Goal: Task Accomplishment & Management: Manage account settings

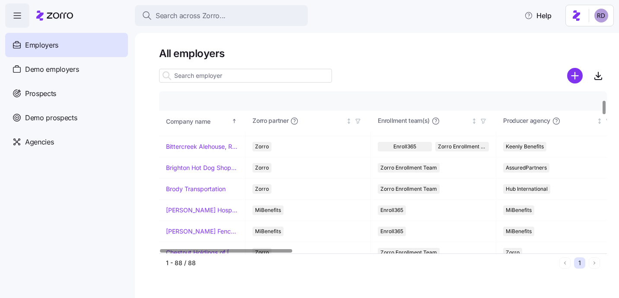
scroll to position [101, 0]
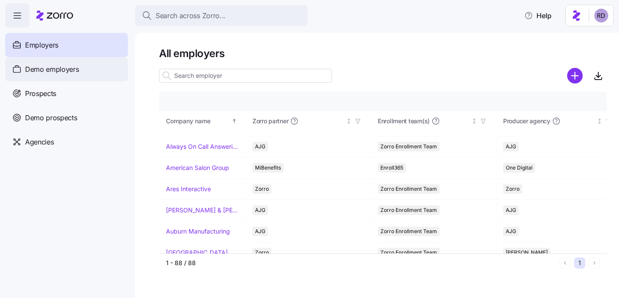
click at [66, 74] on span "Demo employers" at bounding box center [52, 69] width 54 height 11
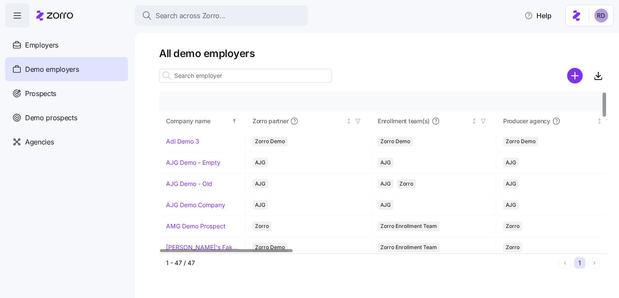
click at [218, 81] on input at bounding box center [245, 76] width 173 height 14
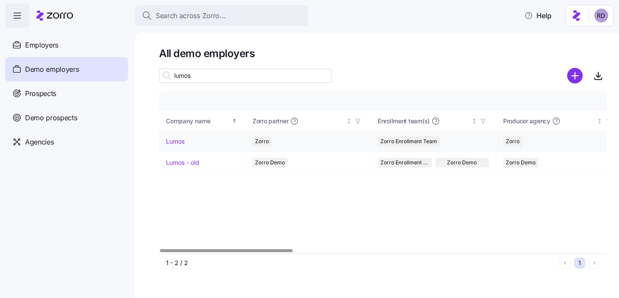
type input "lumos"
click at [177, 142] on link "Lumos" at bounding box center [175, 141] width 19 height 9
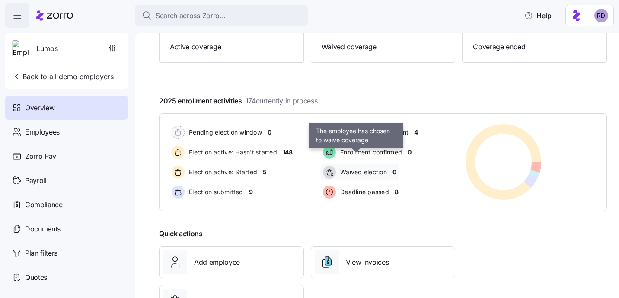
scroll to position [144, 0]
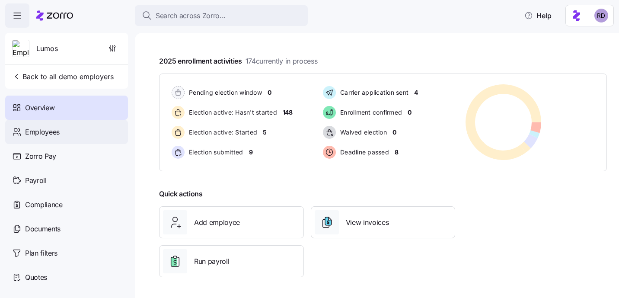
click at [55, 136] on span "Employees" at bounding box center [42, 132] width 35 height 11
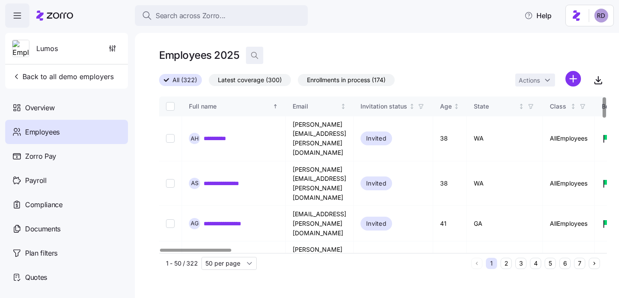
click at [256, 56] on icon "button" at bounding box center [254, 55] width 9 height 9
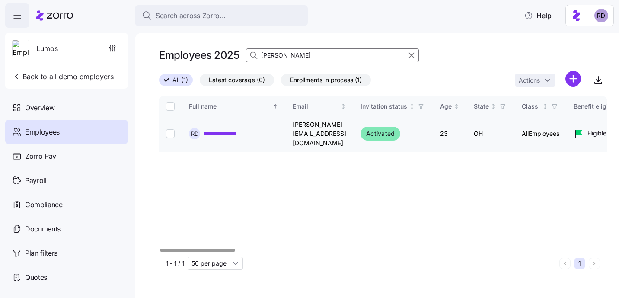
type input "[PERSON_NAME]"
click at [173, 129] on input "Select record 1" at bounding box center [170, 133] width 9 height 9
checkbox input "true"
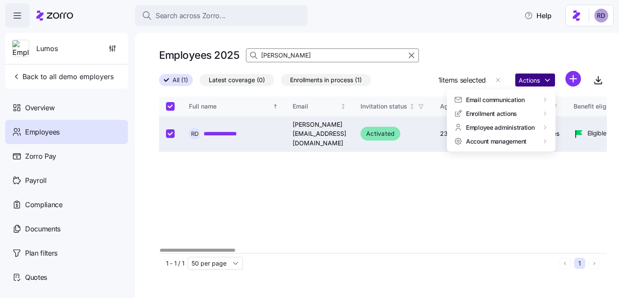
click at [539, 84] on html "**********" at bounding box center [309, 146] width 619 height 293
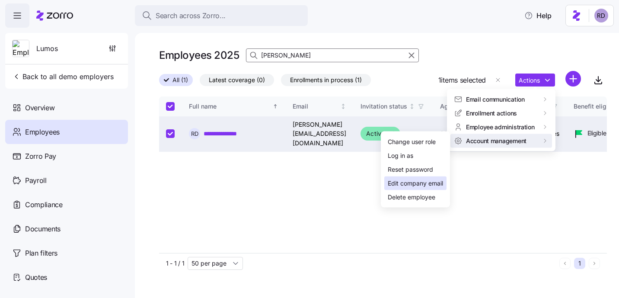
click at [432, 182] on div "Edit company email" at bounding box center [415, 184] width 55 height 10
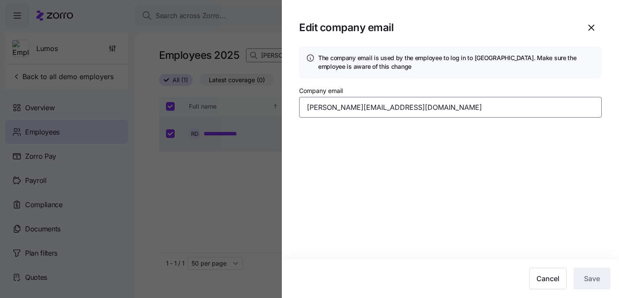
drag, startPoint x: 373, startPoint y: 105, endPoint x: 356, endPoint y: 103, distance: 16.5
click at [356, 103] on input "[PERSON_NAME][EMAIL_ADDRESS][DOMAIN_NAME]" at bounding box center [450, 107] width 303 height 21
type input "[PERSON_NAME][EMAIL_ADDRESS][DOMAIN_NAME]"
click at [488, 156] on section "Edit company email The company email is used by the employee to log in to Zorro…" at bounding box center [450, 149] width 337 height 298
click at [589, 282] on span "Save" at bounding box center [592, 278] width 16 height 10
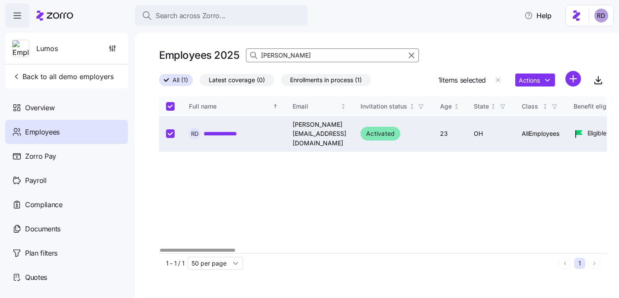
click at [271, 193] on div "**********" at bounding box center [383, 174] width 448 height 157
click at [169, 129] on input "Select record 1" at bounding box center [170, 133] width 9 height 9
checkbox input "false"
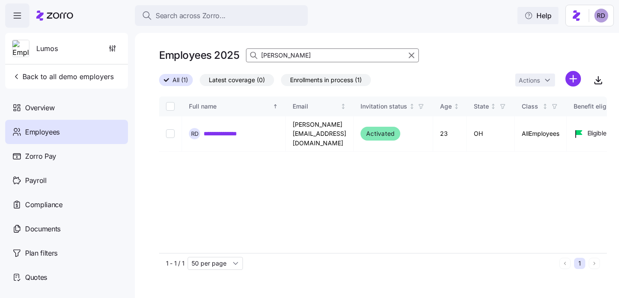
click at [557, 14] on button "Help" at bounding box center [538, 15] width 41 height 17
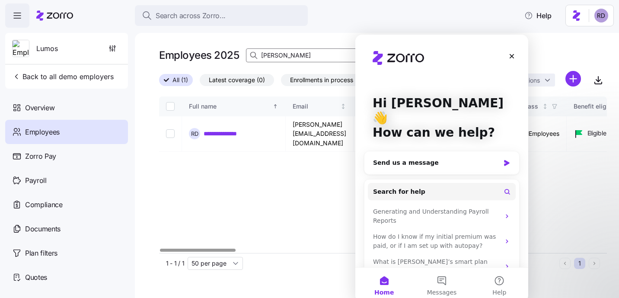
click at [307, 174] on div "**********" at bounding box center [383, 174] width 448 height 157
click at [507, 58] on div "Close" at bounding box center [512, 56] width 16 height 16
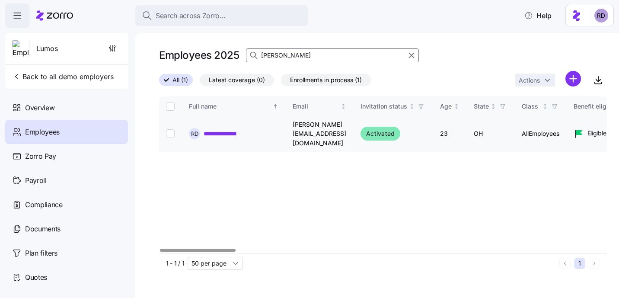
click at [167, 129] on input "Select record 1" at bounding box center [170, 133] width 9 height 9
checkbox input "true"
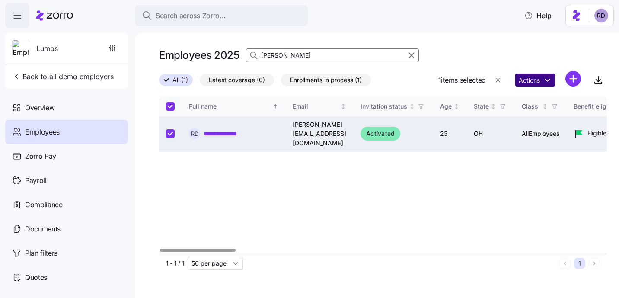
click at [524, 77] on html "**********" at bounding box center [309, 146] width 619 height 293
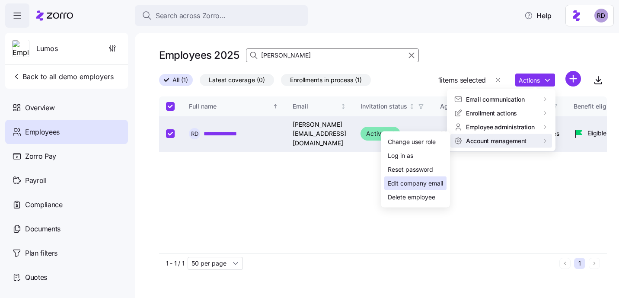
click at [435, 179] on div "Edit company email" at bounding box center [415, 184] width 55 height 10
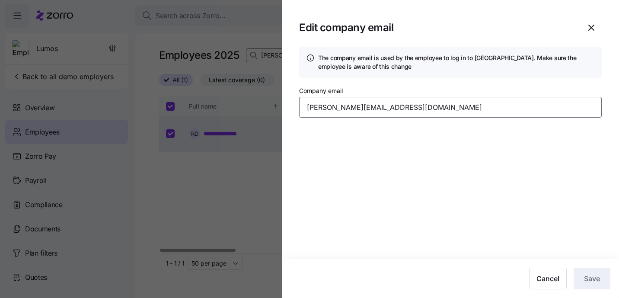
click at [355, 106] on input "[PERSON_NAME][EMAIL_ADDRESS][DOMAIN_NAME]" at bounding box center [450, 107] width 303 height 21
type input "[PERSON_NAME][EMAIL_ADDRESS][DOMAIN_NAME]"
click at [592, 278] on span "Save" at bounding box center [592, 278] width 16 height 10
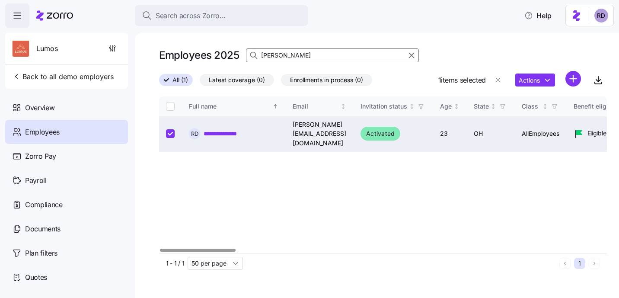
checkbox input "false"
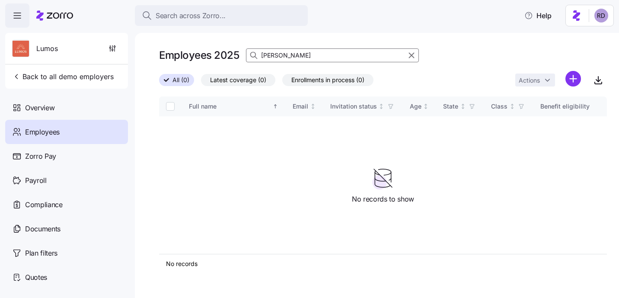
click at [316, 48] on div "Employees 2025 [PERSON_NAME]" at bounding box center [289, 55] width 260 height 17
click at [313, 51] on input "[PERSON_NAME]" at bounding box center [332, 55] width 173 height 14
type input "[PERSON_NAME]"
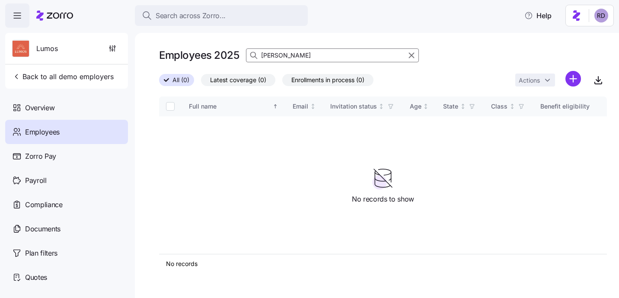
click at [169, 79] on icon at bounding box center [166, 79] width 5 height 5
click at [159, 83] on input "All (0)" at bounding box center [159, 83] width 0 height 0
click at [416, 51] on button "button" at bounding box center [411, 55] width 10 height 10
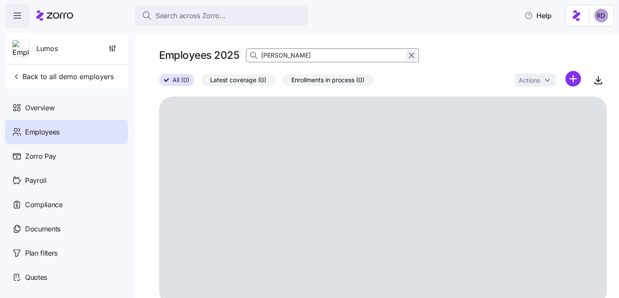
click at [412, 55] on icon "button" at bounding box center [412, 55] width 10 height 10
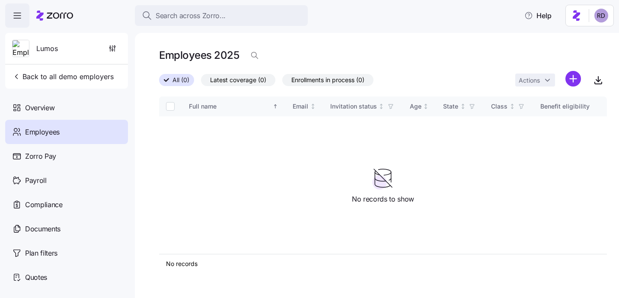
click at [183, 78] on span "All (0)" at bounding box center [181, 79] width 17 height 11
click at [159, 83] on input "All (0)" at bounding box center [159, 83] width 0 height 0
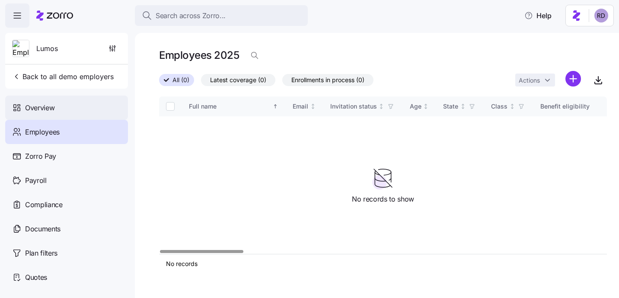
click at [51, 113] on span "Overview" at bounding box center [39, 107] width 29 height 11
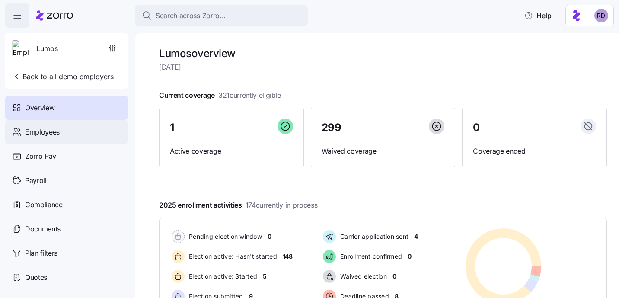
click at [82, 135] on div "Employees" at bounding box center [66, 132] width 123 height 24
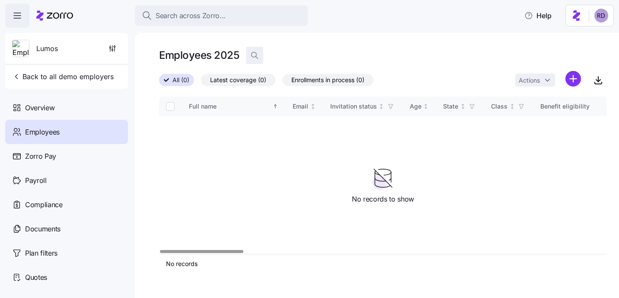
click at [253, 55] on icon "button" at bounding box center [254, 55] width 9 height 9
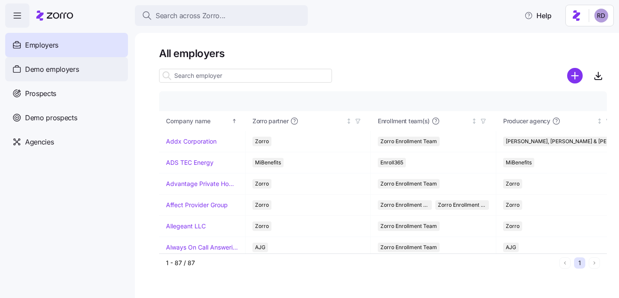
click at [63, 74] on span "Demo employers" at bounding box center [52, 69] width 54 height 11
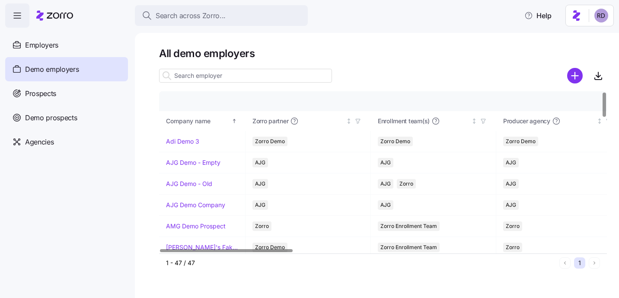
click at [212, 69] on input at bounding box center [245, 76] width 173 height 14
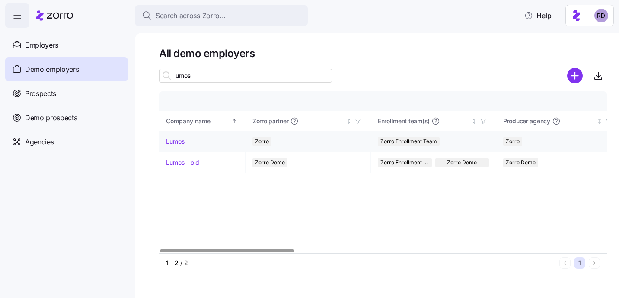
type input "lumos"
click at [174, 141] on link "Lumos" at bounding box center [175, 141] width 19 height 9
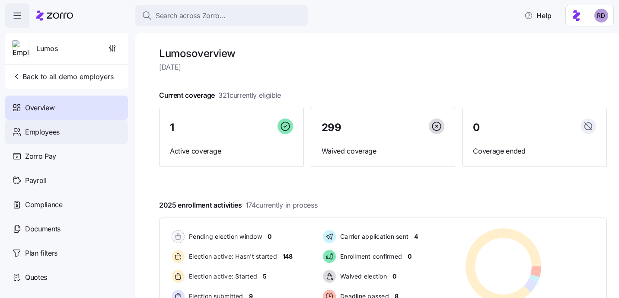
click at [67, 137] on div "Employees" at bounding box center [66, 132] width 123 height 24
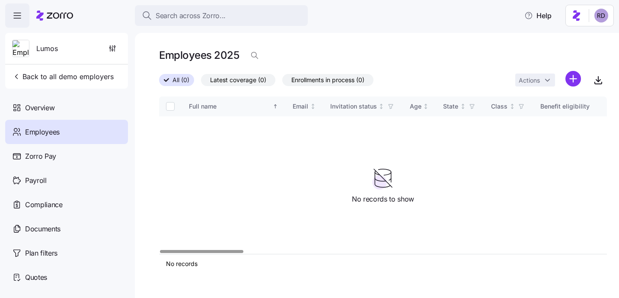
click at [175, 82] on span "All (0)" at bounding box center [181, 79] width 17 height 11
click at [159, 83] on input "All (0)" at bounding box center [159, 83] width 0 height 0
click at [233, 81] on span "Latest coverage (0)" at bounding box center [238, 79] width 56 height 11
click at [201, 82] on input "Latest coverage (0)" at bounding box center [201, 82] width 0 height 0
click at [320, 82] on span "Enrollments in process (0)" at bounding box center [327, 79] width 73 height 11
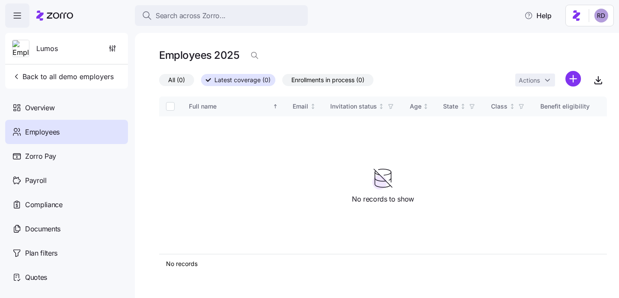
click at [282, 82] on input "Enrollments in process (0)" at bounding box center [282, 82] width 0 height 0
click at [256, 54] on icon "button" at bounding box center [254, 55] width 9 height 9
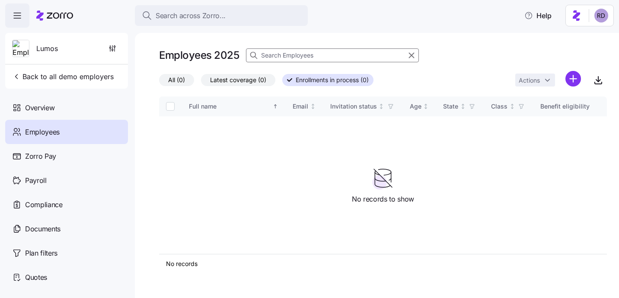
click at [256, 54] on icon at bounding box center [254, 55] width 9 height 9
click at [297, 56] on input at bounding box center [332, 55] width 173 height 14
type input "[PERSON_NAME]"
